Goal: Information Seeking & Learning: Learn about a topic

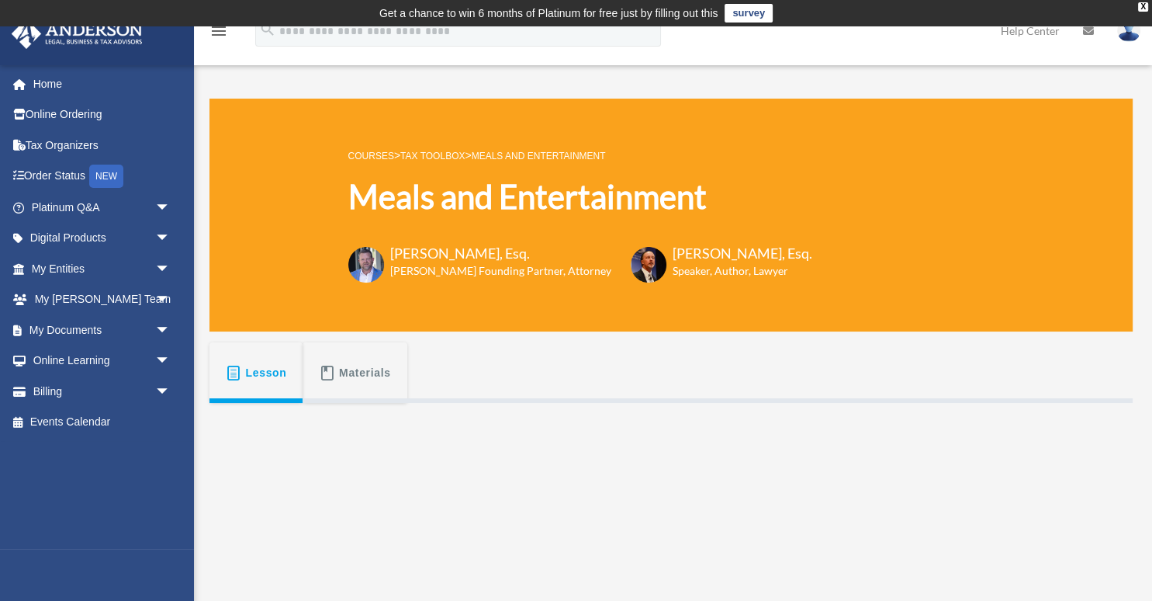
click at [432, 156] on link "Tax Toolbox" at bounding box center [432, 156] width 64 height 11
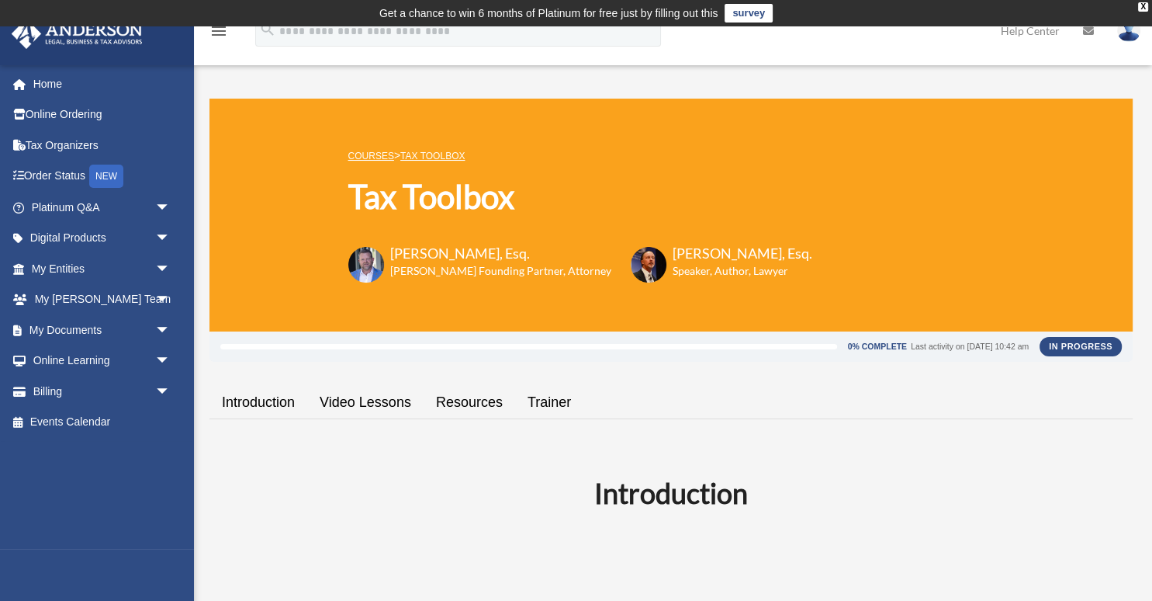
click at [372, 156] on link "COURSES" at bounding box center [371, 156] width 46 height 11
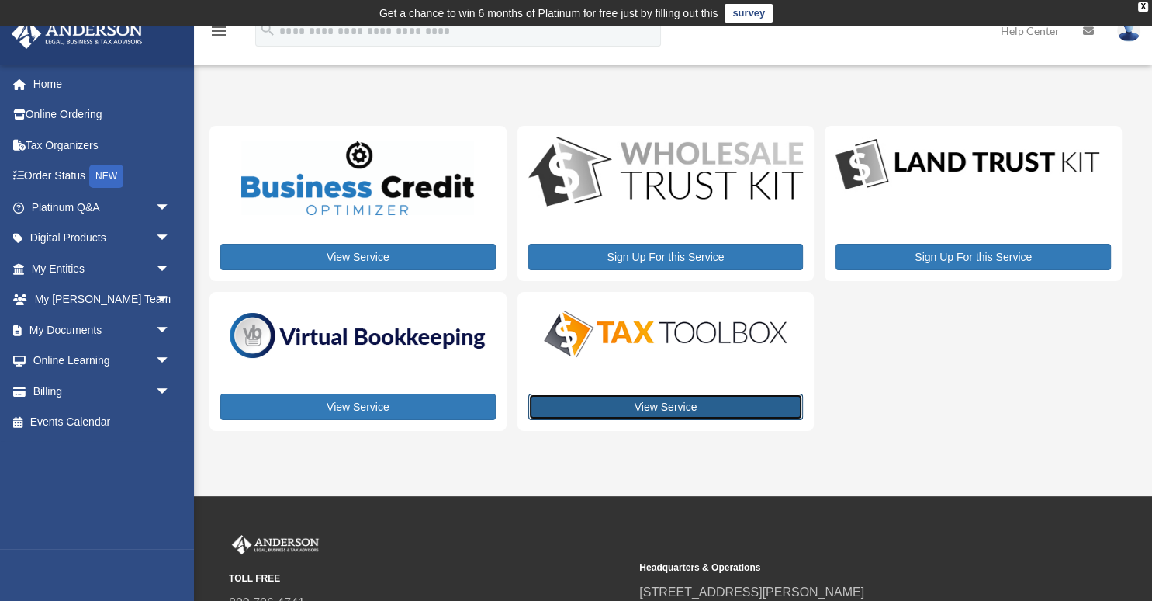
click at [654, 408] on link "View Service" at bounding box center [665, 406] width 275 height 26
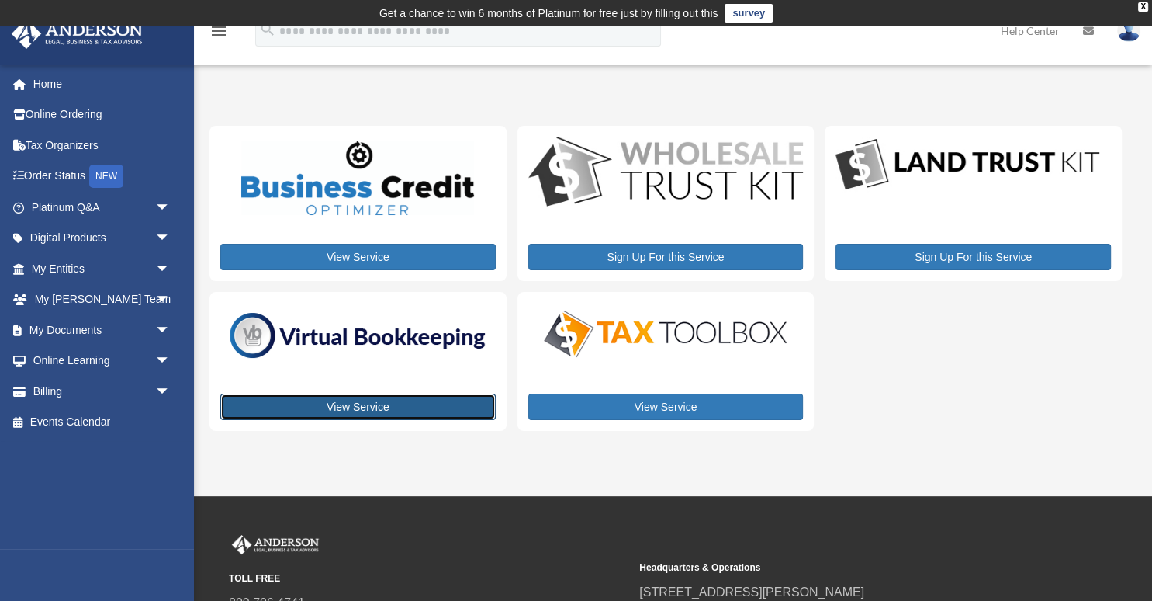
click at [343, 405] on link "View Service" at bounding box center [357, 406] width 275 height 26
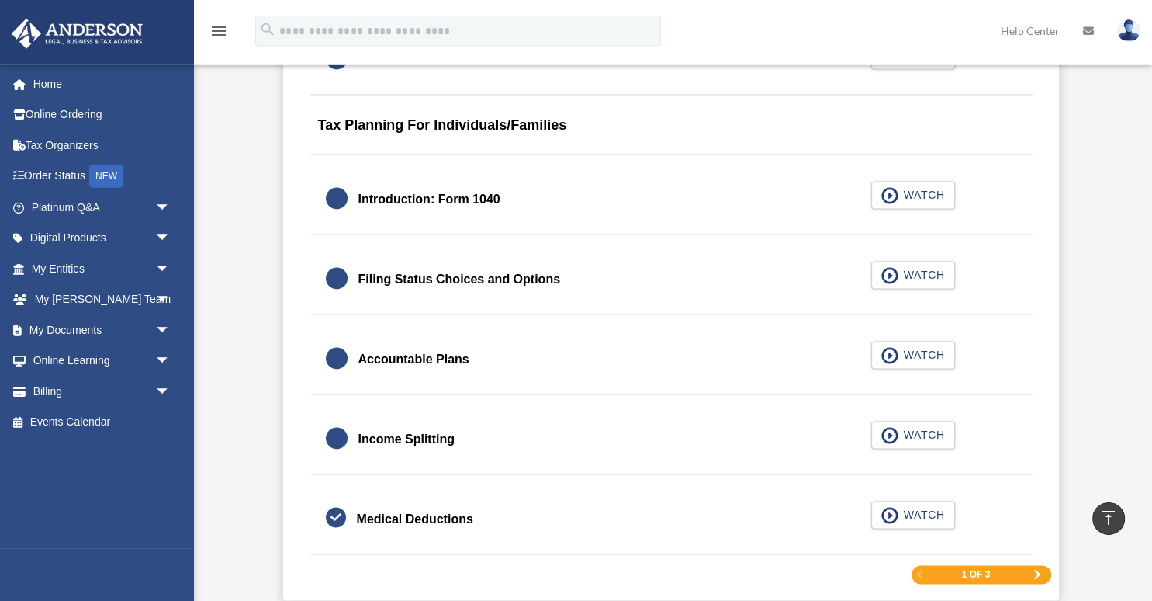
scroll to position [2458, 0]
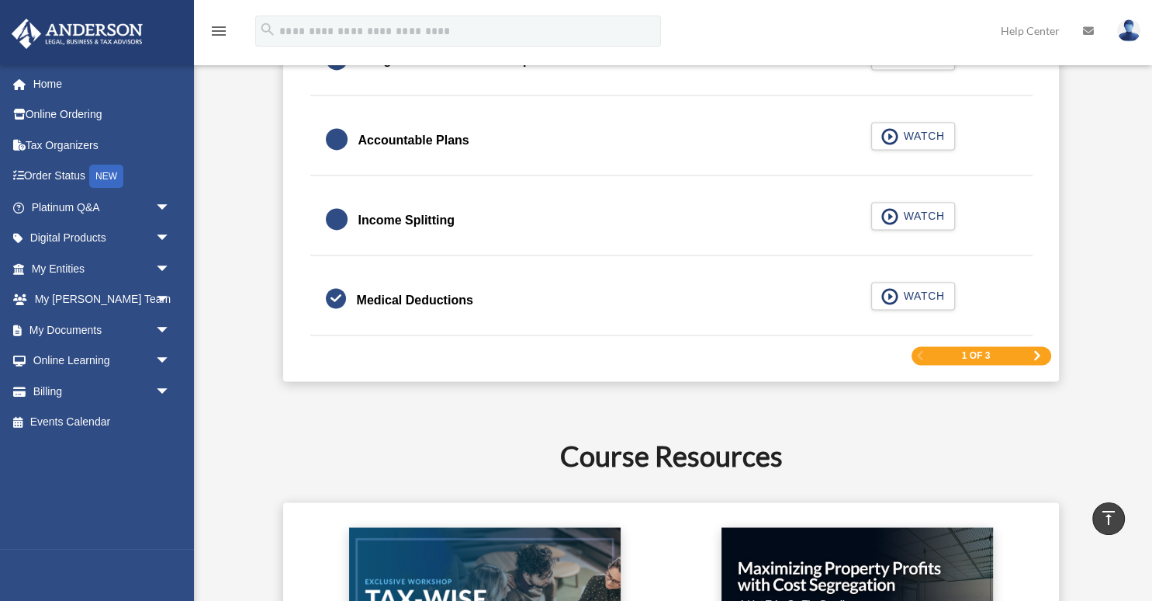
click at [1041, 351] on span "Next Page" at bounding box center [1037, 355] width 9 height 9
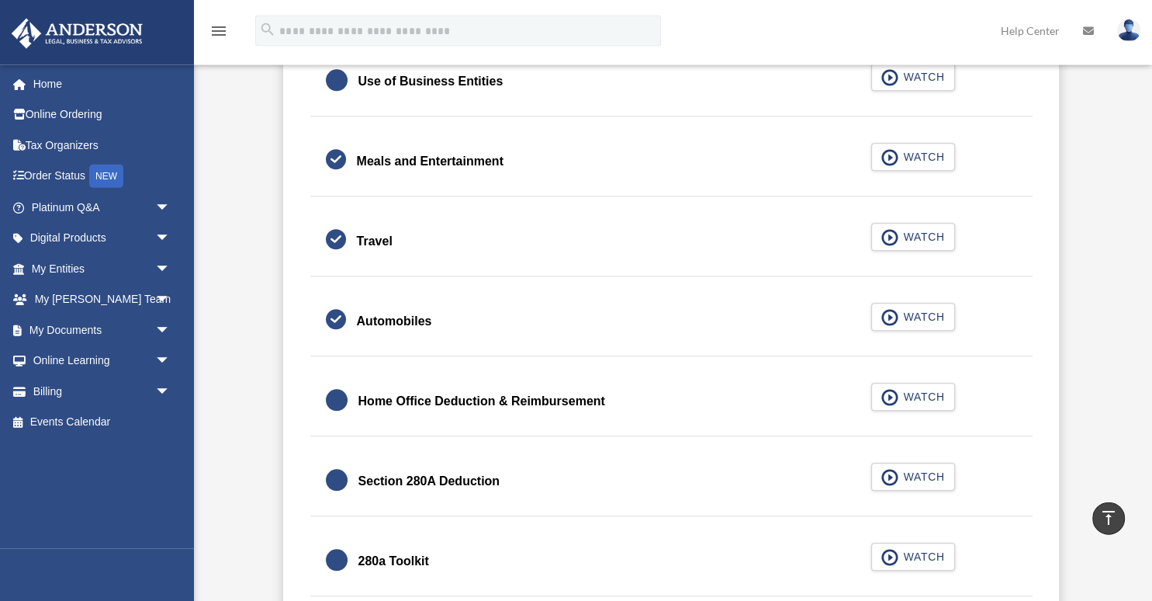
scroll to position [1569, 0]
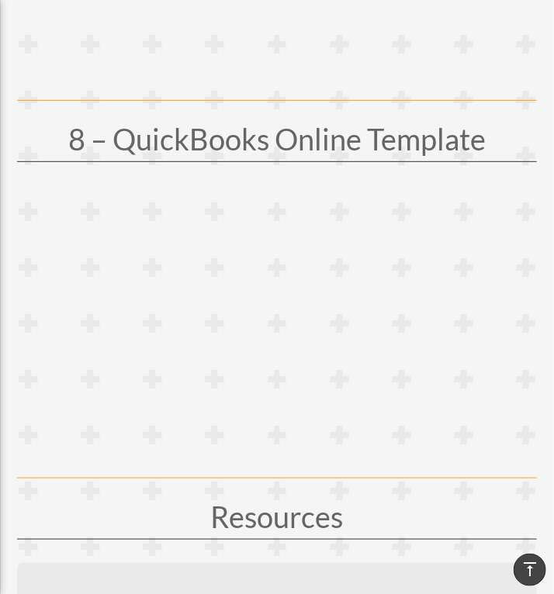
scroll to position [2938, 0]
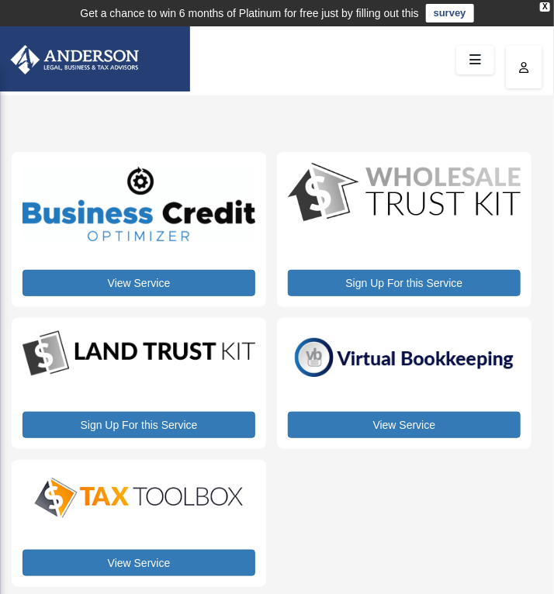
click at [143, 366] on img at bounding box center [139, 354] width 233 height 50
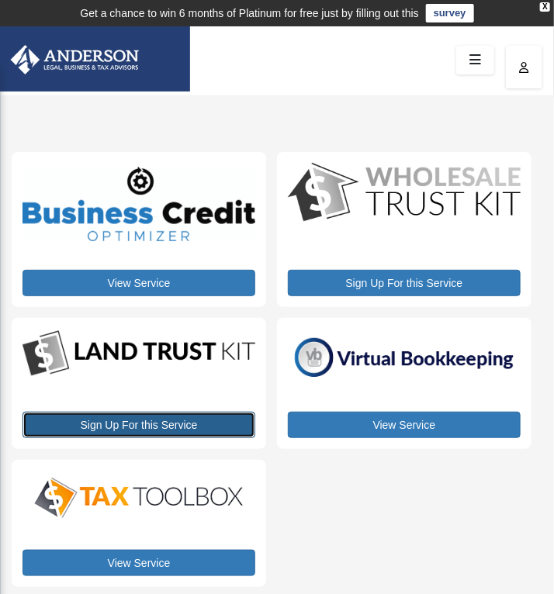
click at [133, 435] on link "Sign Up For this Service" at bounding box center [139, 425] width 233 height 26
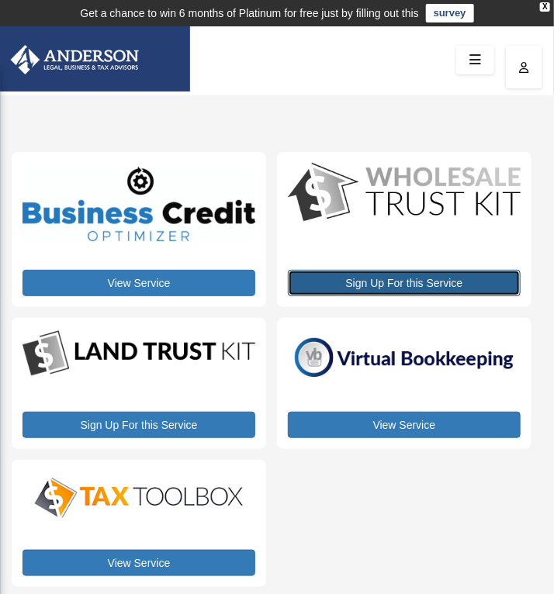
click at [366, 278] on link "Sign Up For this Service" at bounding box center [404, 283] width 233 height 26
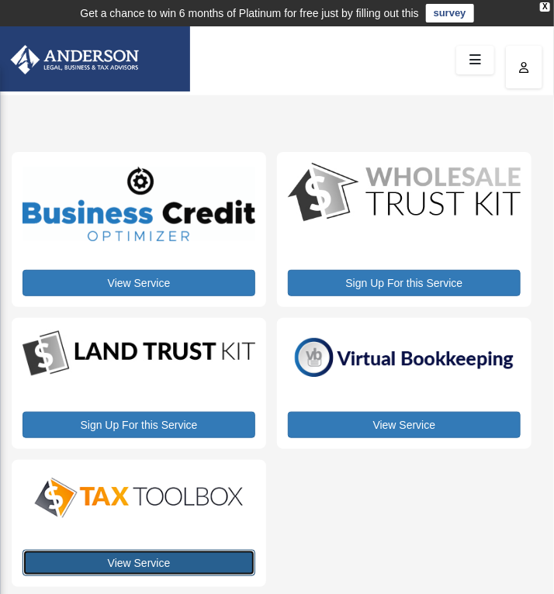
click at [123, 560] on link "View Service" at bounding box center [139, 563] width 233 height 26
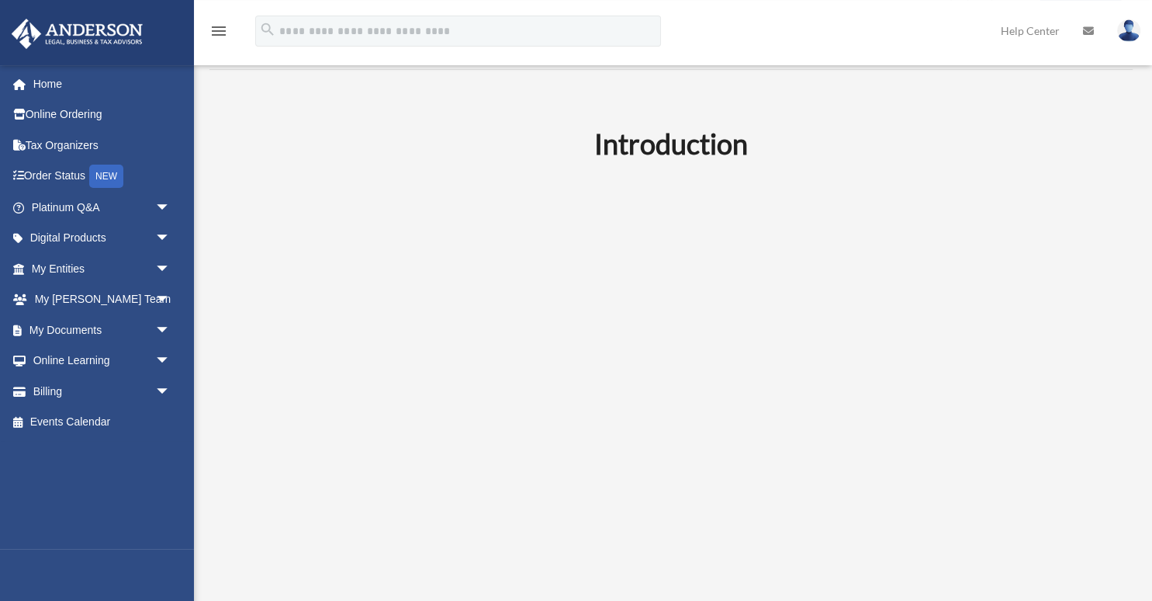
scroll to position [350, 0]
click at [354, 127] on h2 "Introduction" at bounding box center [671, 142] width 905 height 39
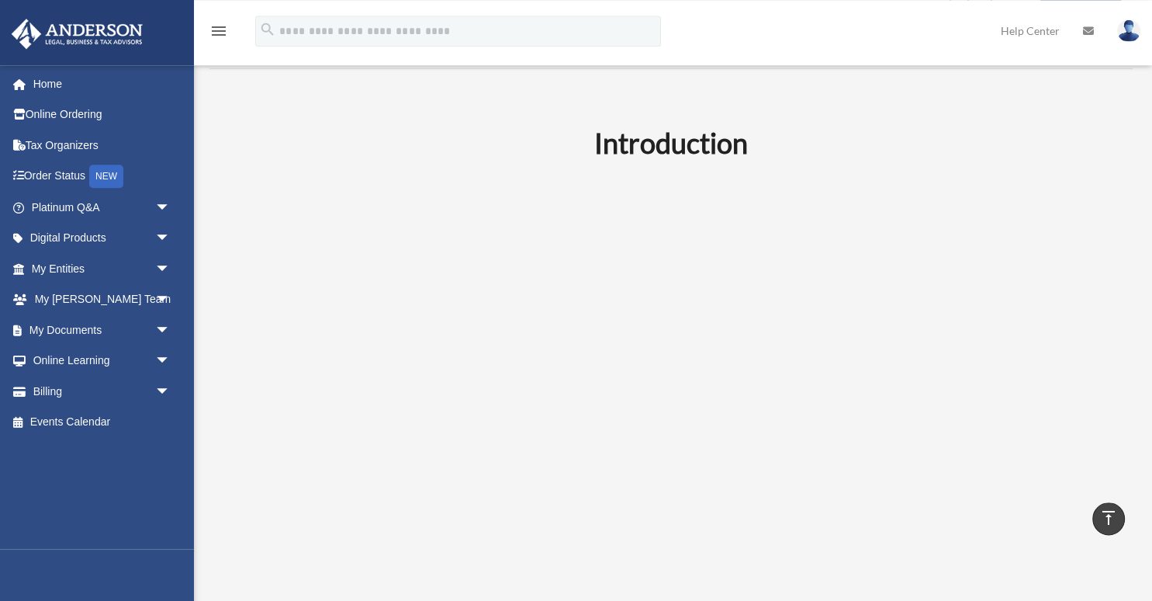
click at [387, 126] on h2 "Introduction" at bounding box center [671, 142] width 905 height 39
